Goal: Transaction & Acquisition: Purchase product/service

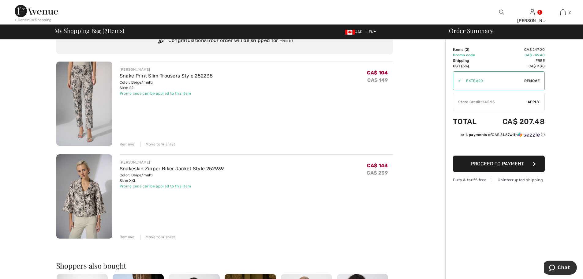
scroll to position [25, 0]
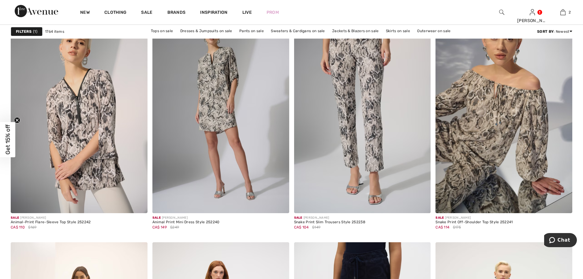
scroll to position [2417, 0]
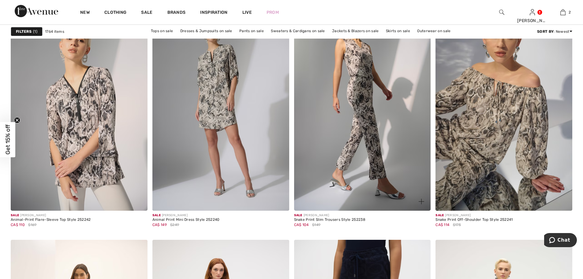
click at [358, 108] on img at bounding box center [362, 108] width 137 height 205
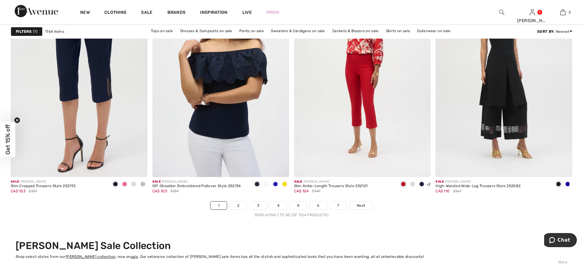
scroll to position [3518, 0]
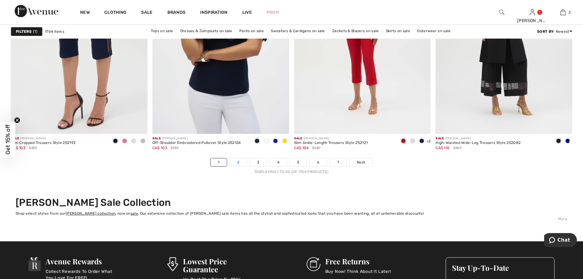
click at [240, 164] on link "2" at bounding box center [238, 162] width 17 height 8
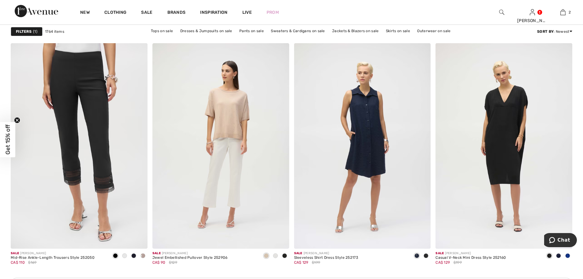
scroll to position [795, 0]
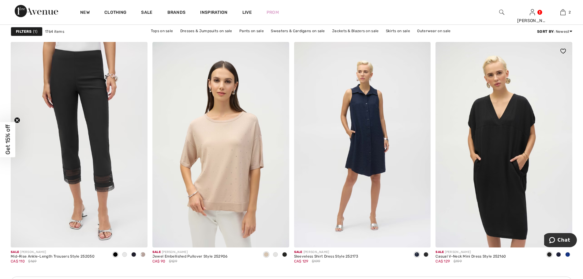
click at [476, 179] on img at bounding box center [503, 144] width 137 height 205
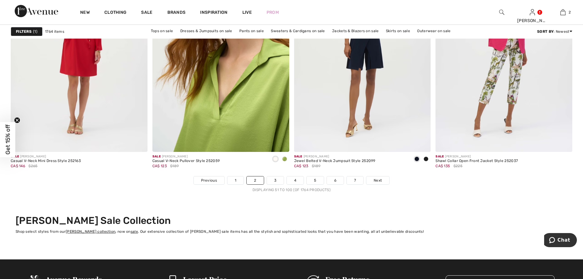
scroll to position [3549, 0]
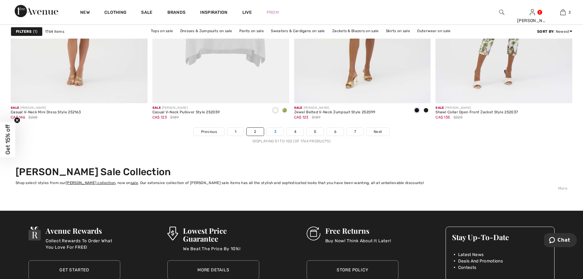
click at [277, 134] on link "3" at bounding box center [275, 132] width 17 height 8
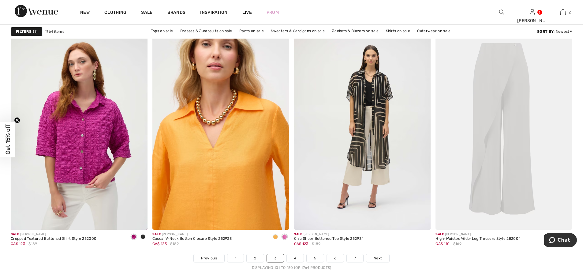
scroll to position [3426, 0]
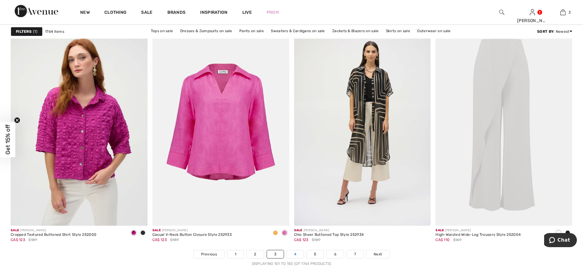
click at [292, 252] on link "4" at bounding box center [295, 254] width 17 height 8
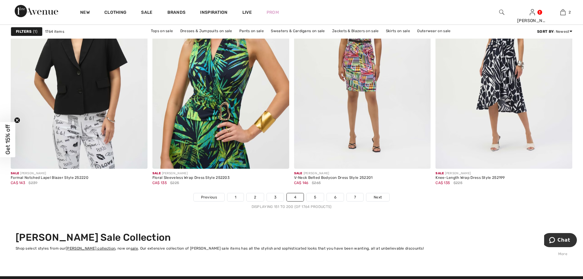
scroll to position [3518, 0]
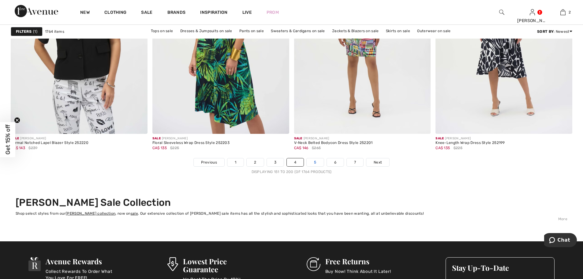
click at [314, 163] on link "5" at bounding box center [315, 162] width 17 height 8
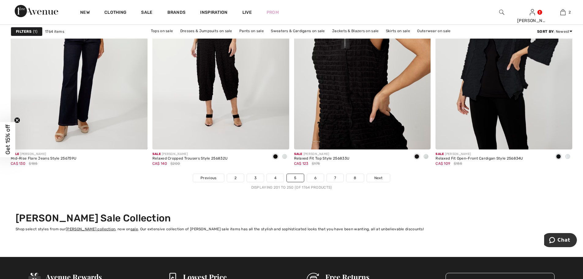
scroll to position [3518, 0]
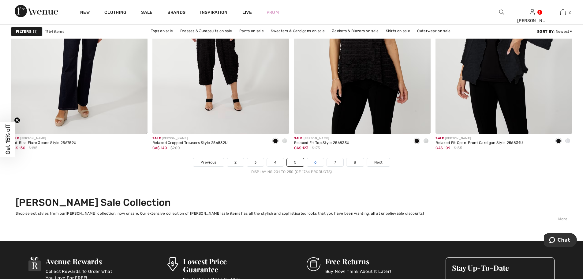
click at [316, 161] on link "6" at bounding box center [315, 162] width 17 height 8
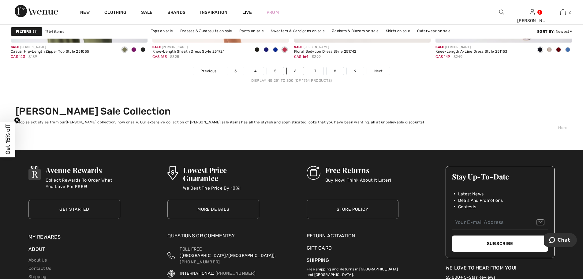
scroll to position [3610, 0]
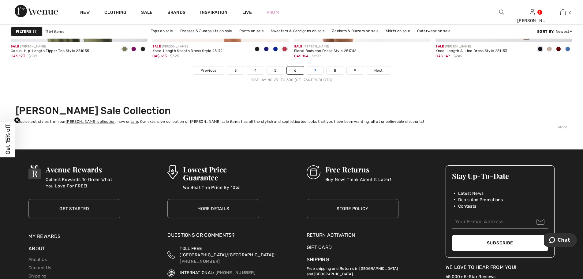
click at [317, 70] on link "7" at bounding box center [315, 70] width 17 height 8
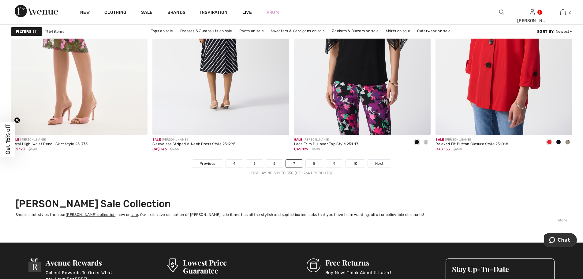
scroll to position [3518, 0]
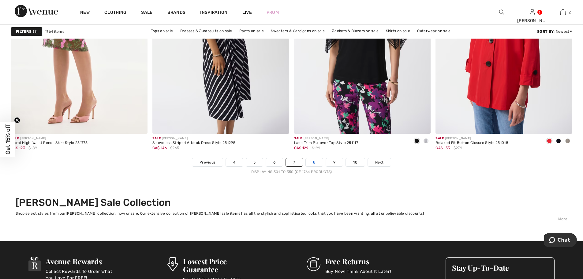
click at [314, 162] on link "8" at bounding box center [314, 162] width 17 height 8
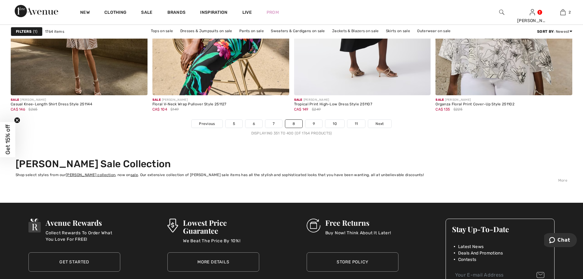
scroll to position [3579, 0]
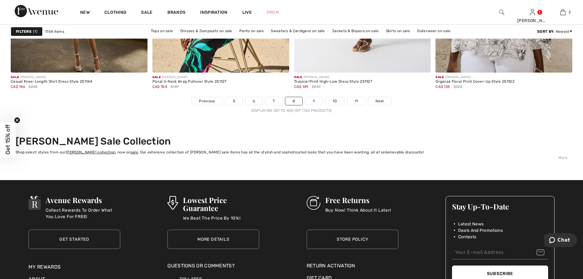
click at [314, 98] on link "9" at bounding box center [313, 101] width 17 height 8
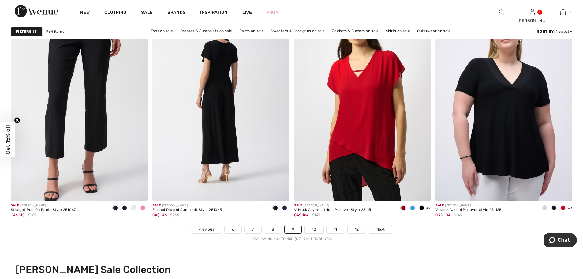
scroll to position [3457, 0]
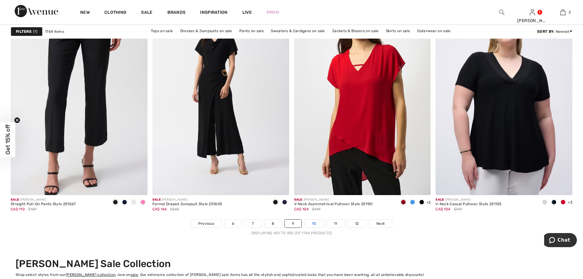
click at [312, 221] on link "10" at bounding box center [313, 223] width 19 height 8
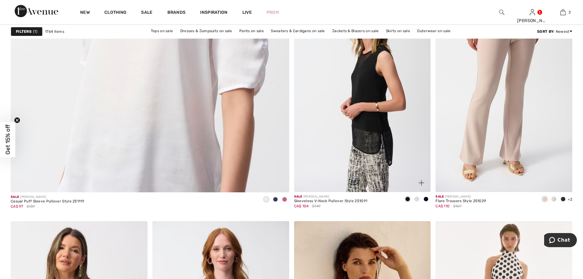
scroll to position [2203, 0]
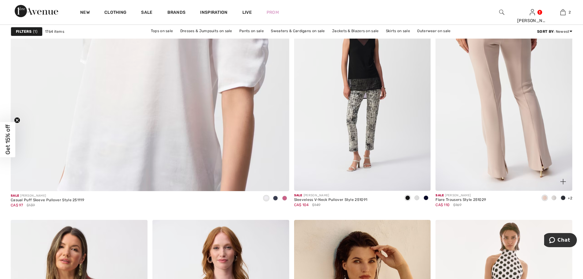
click at [489, 138] on img at bounding box center [503, 88] width 137 height 205
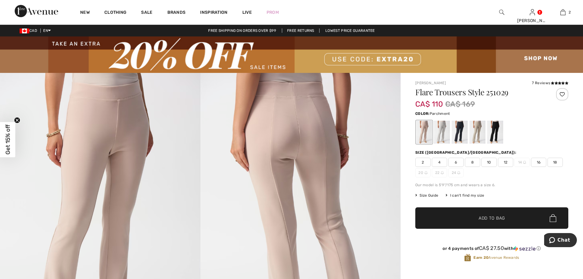
click at [428, 135] on div at bounding box center [424, 132] width 16 height 23
click at [444, 132] on div at bounding box center [442, 132] width 16 height 23
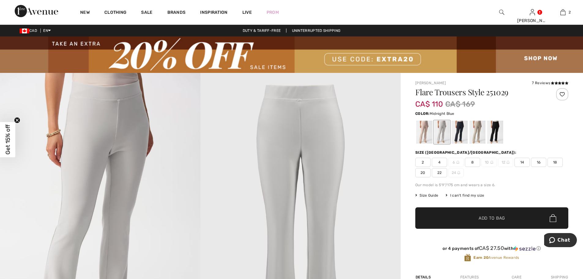
click at [459, 131] on div at bounding box center [460, 132] width 16 height 23
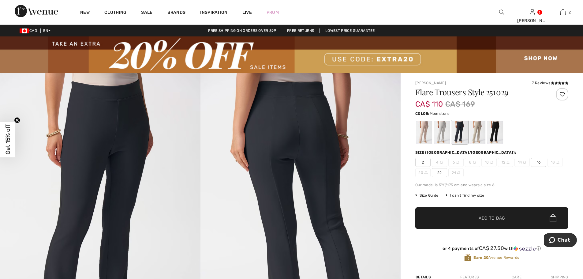
click at [477, 132] on div at bounding box center [477, 132] width 16 height 23
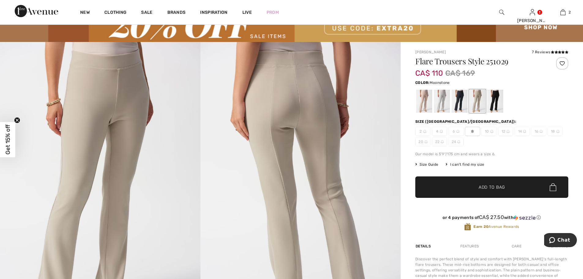
scroll to position [31, 0]
click at [495, 106] on div at bounding box center [495, 101] width 16 height 23
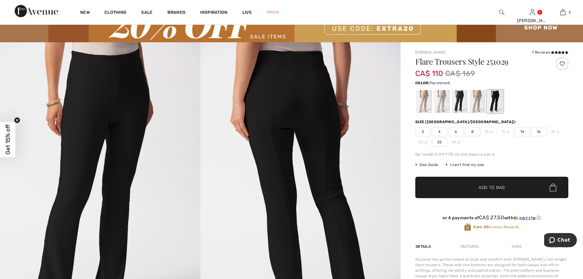
click at [430, 106] on div at bounding box center [424, 101] width 16 height 23
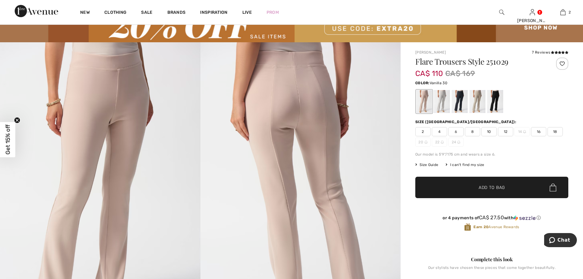
click at [447, 102] on div at bounding box center [442, 101] width 16 height 23
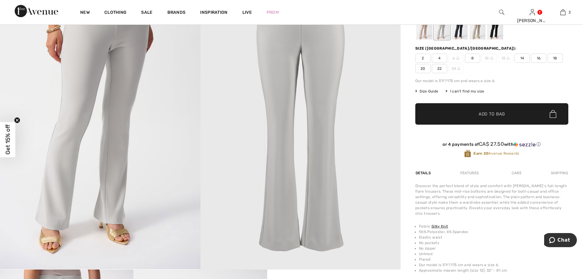
scroll to position [92, 0]
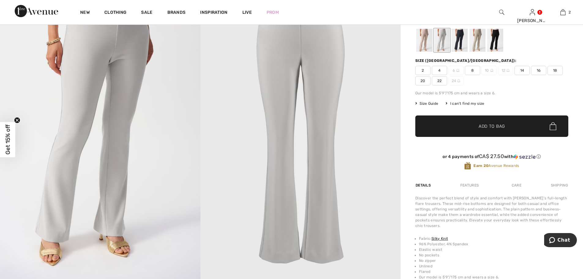
click at [458, 46] on div at bounding box center [460, 40] width 16 height 23
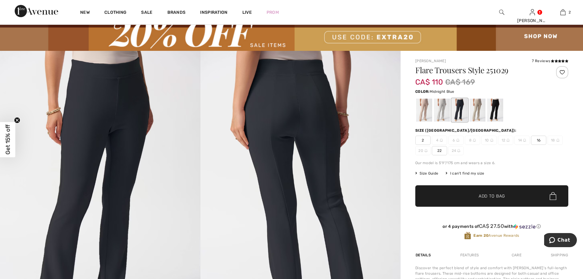
scroll to position [0, 0]
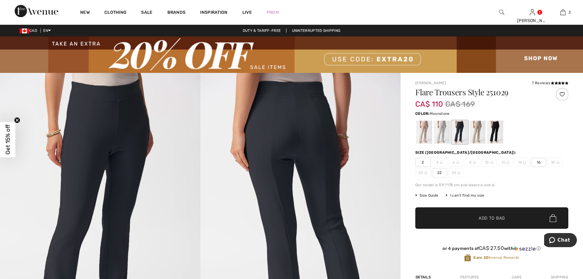
click at [477, 131] on div at bounding box center [477, 132] width 16 height 23
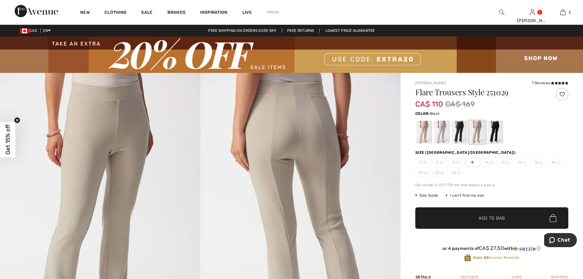
click at [496, 130] on div at bounding box center [495, 132] width 16 height 23
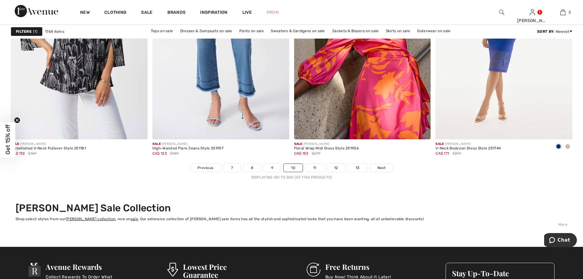
scroll to position [3549, 0]
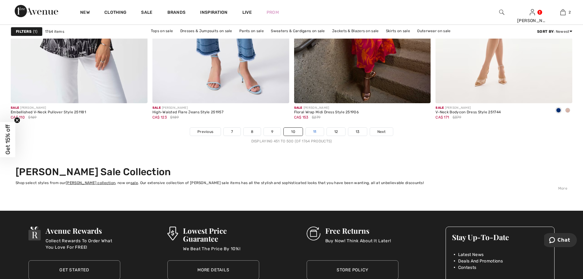
click at [315, 133] on link "11" at bounding box center [315, 132] width 18 height 8
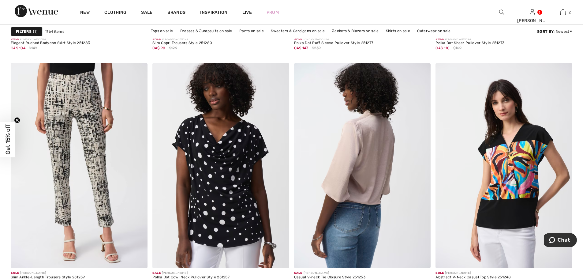
scroll to position [3151, 0]
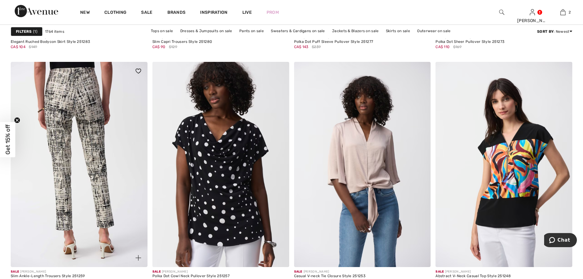
click at [113, 110] on img at bounding box center [79, 164] width 137 height 205
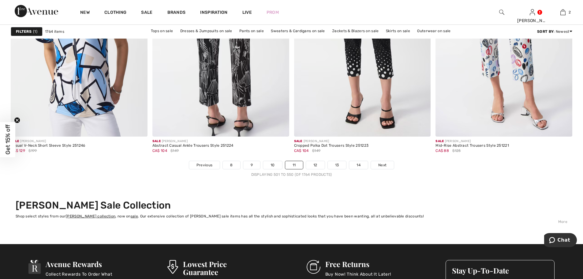
scroll to position [3518, 0]
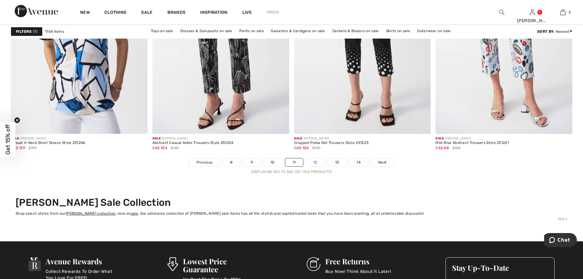
click at [314, 163] on link "12" at bounding box center [315, 162] width 19 height 8
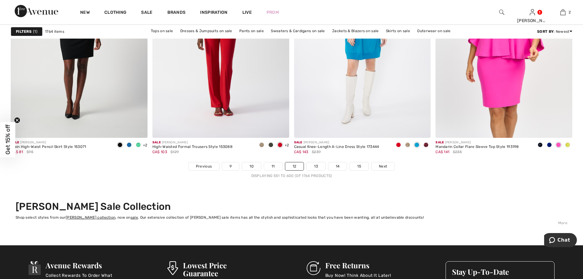
scroll to position [3518, 0]
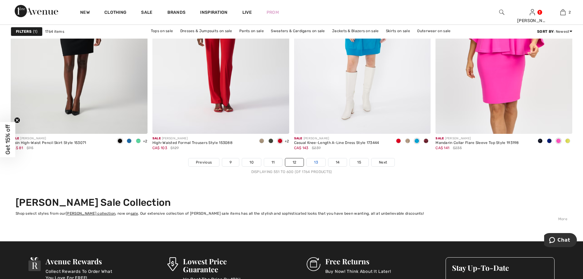
click at [314, 162] on link "13" at bounding box center [316, 162] width 19 height 8
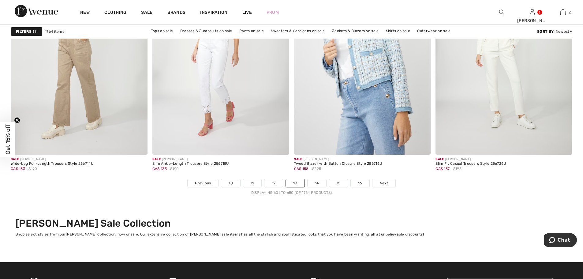
scroll to position [3518, 0]
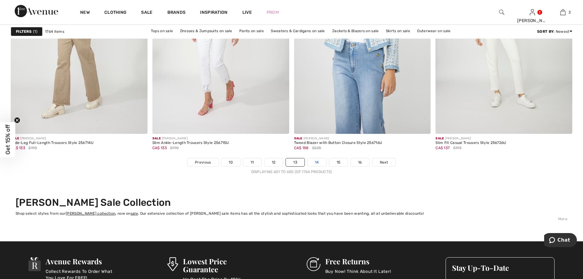
click at [317, 163] on link "14" at bounding box center [316, 162] width 19 height 8
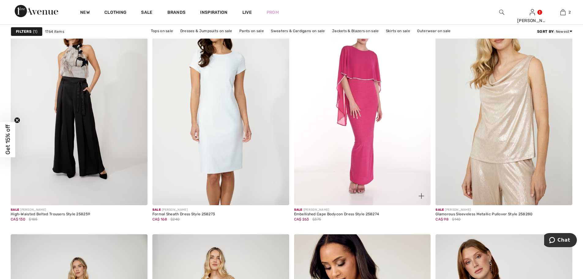
scroll to position [3212, 0]
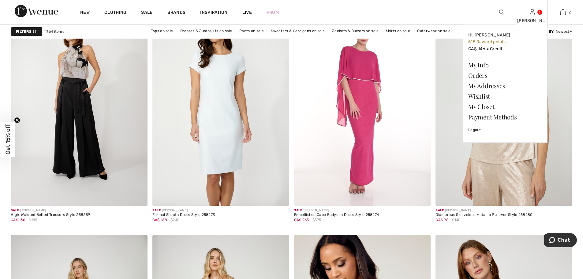
click at [531, 19] on div "[PERSON_NAME]" at bounding box center [532, 20] width 30 height 6
click at [532, 16] on img at bounding box center [532, 12] width 5 height 7
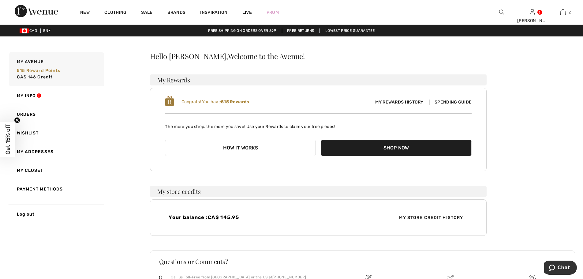
click at [238, 149] on button "How it works" at bounding box center [240, 147] width 151 height 17
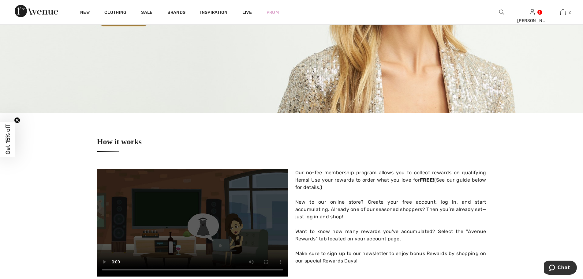
scroll to position [153, 0]
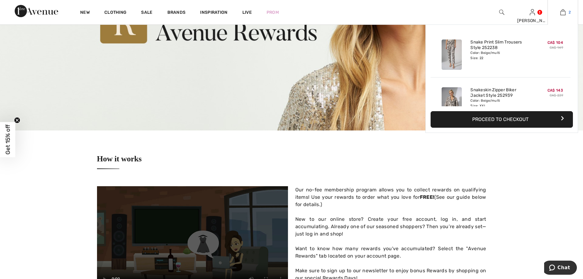
click at [566, 15] on link "2" at bounding box center [563, 12] width 30 height 7
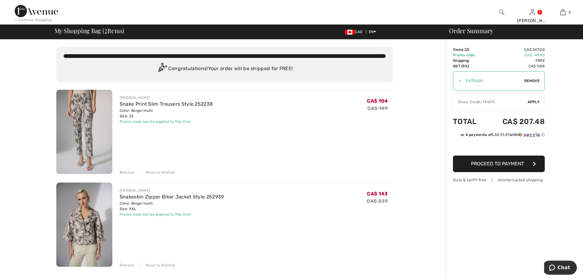
click at [533, 102] on span "Apply" at bounding box center [533, 102] width 12 height 6
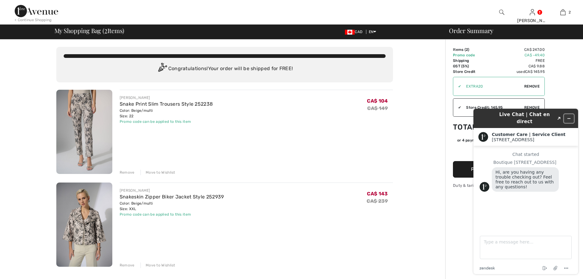
click at [567, 116] on icon "Minimize widget" at bounding box center [569, 118] width 4 height 4
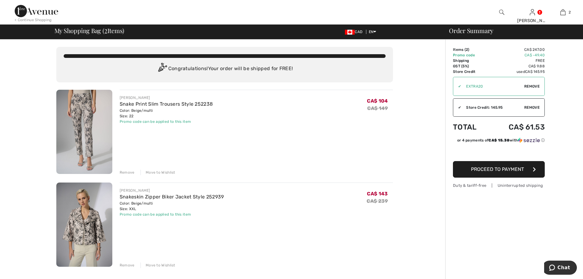
click at [94, 222] on img at bounding box center [84, 224] width 56 height 84
click at [128, 264] on div "Remove" at bounding box center [127, 265] width 15 height 6
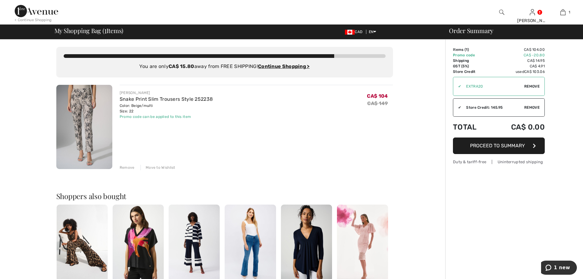
click at [127, 167] on div "Remove" at bounding box center [127, 168] width 15 height 6
